Goal: Navigation & Orientation: Find specific page/section

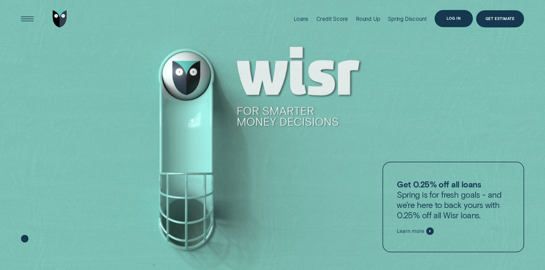
click at [448, 18] on div "Log in" at bounding box center [454, 18] width 14 height 3
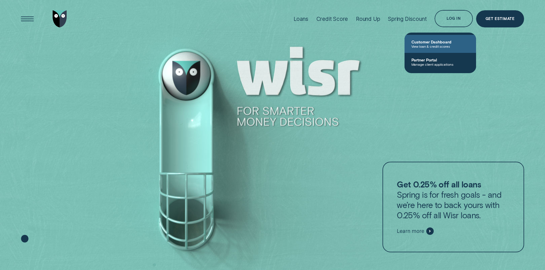
click at [435, 44] on span "View loan & credit scores" at bounding box center [440, 46] width 58 height 4
